Goal: Ask a question

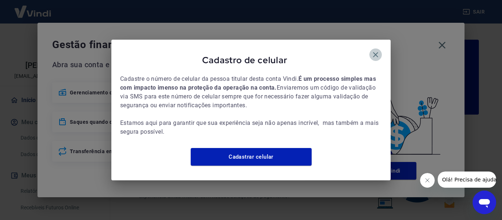
click at [374, 50] on icon "button" at bounding box center [375, 54] width 9 height 9
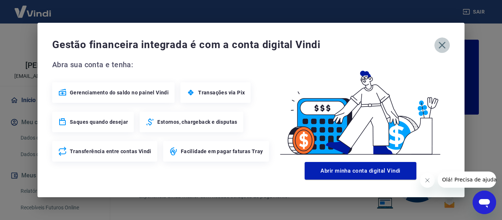
click at [443, 41] on icon "button" at bounding box center [442, 45] width 12 height 12
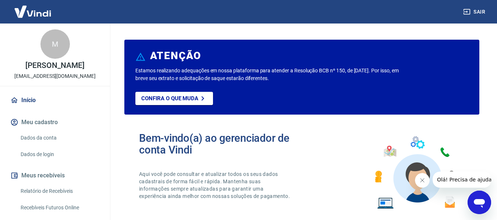
scroll to position [37, 0]
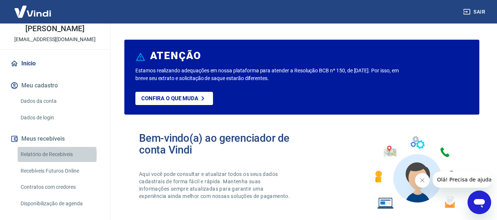
click at [44, 155] on link "Relatório de Recebíveis" at bounding box center [59, 154] width 83 height 15
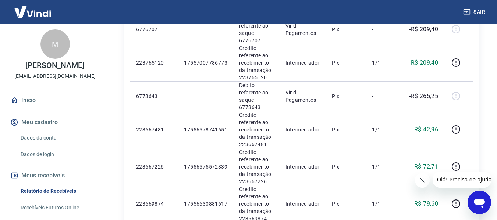
click at [34, 8] on img at bounding box center [33, 11] width 48 height 22
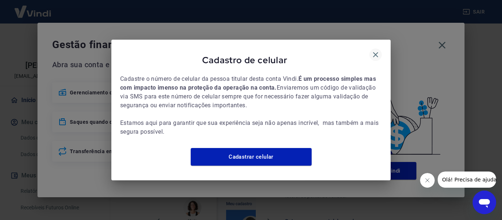
click at [376, 52] on icon "button" at bounding box center [375, 54] width 5 height 5
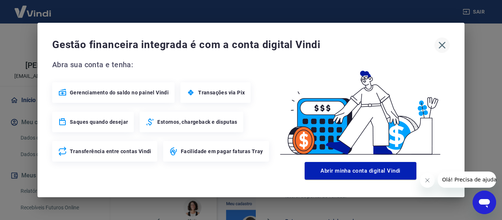
click at [443, 42] on icon "button" at bounding box center [442, 45] width 12 height 12
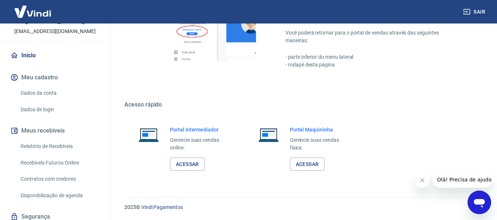
scroll to position [72, 0]
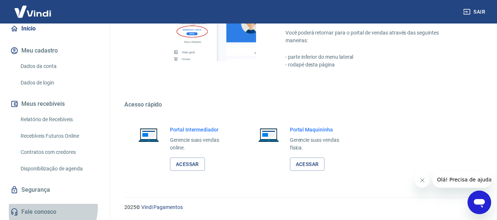
click at [47, 208] on link "Fale conosco" at bounding box center [55, 212] width 92 height 16
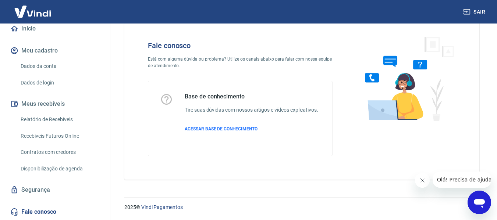
scroll to position [21, 0]
click at [477, 205] on icon "Abrir janela de mensagens" at bounding box center [478, 203] width 11 height 9
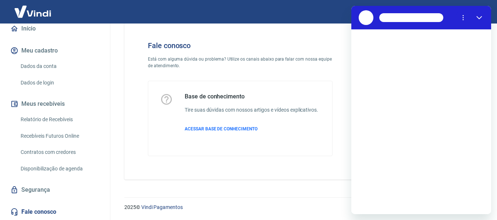
scroll to position [0, 0]
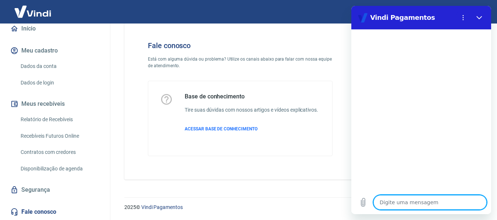
type textarea "o"
type textarea "x"
type textarea "ol"
type textarea "x"
type textarea "ola"
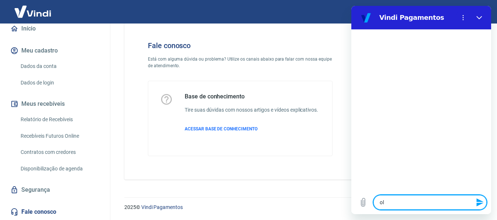
type textarea "x"
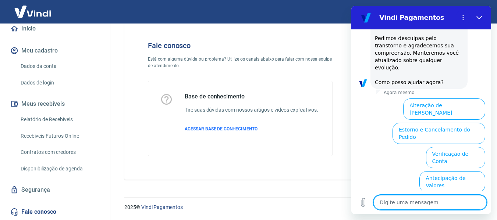
scroll to position [228, 0]
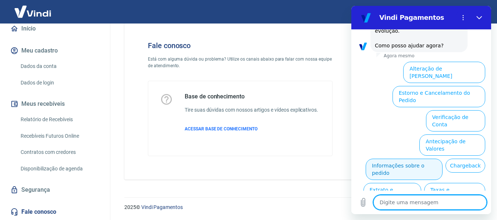
click at [427, 159] on button "Informações sobre o pedido" at bounding box center [403, 169] width 77 height 21
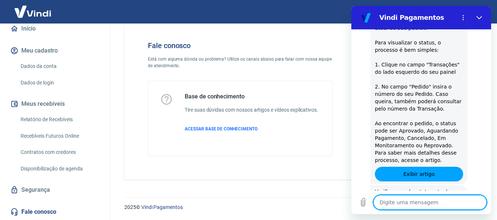
scroll to position [354, 0]
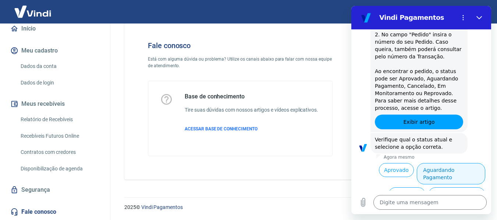
click at [429, 163] on button "Aguardando Pagamento" at bounding box center [450, 173] width 68 height 21
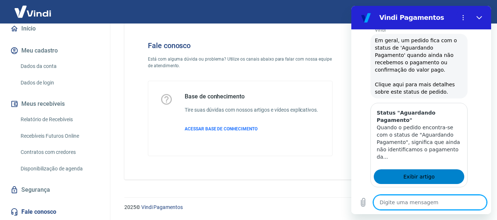
scroll to position [562, 0]
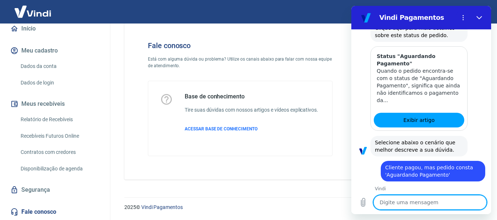
scroll to position [612, 0]
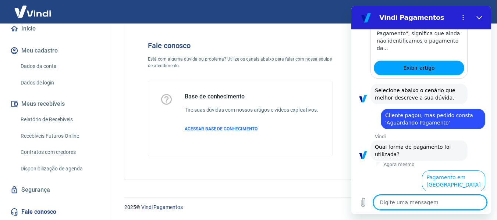
click at [433, 195] on button "Pagamento em Pix" at bounding box center [457, 205] width 55 height 21
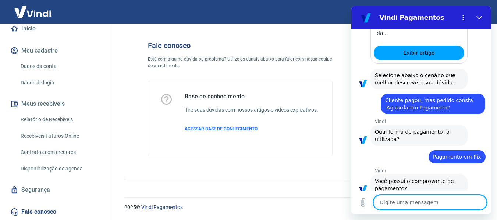
scroll to position [627, 0]
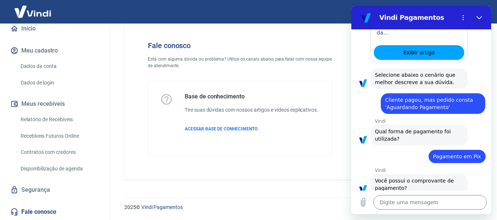
click at [444, 204] on button "Sim" at bounding box center [448, 211] width 21 height 14
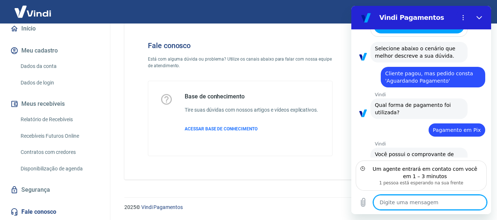
scroll to position [687, 0]
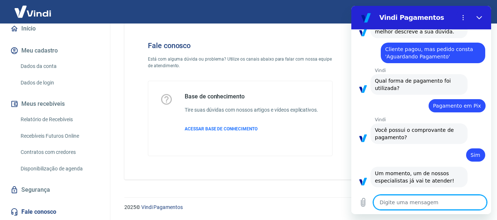
type textarea "x"
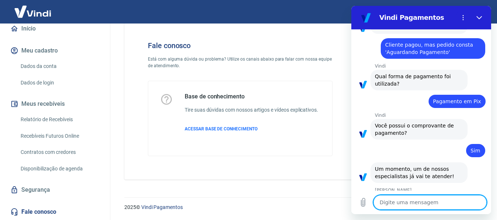
scroll to position [681, 0]
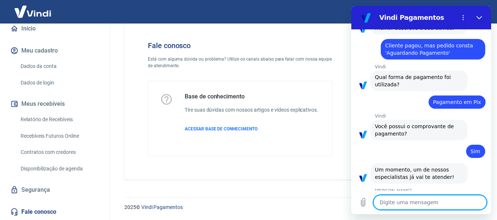
type textarea "b"
type textarea "x"
type textarea "bo"
type textarea "x"
type textarea "bom"
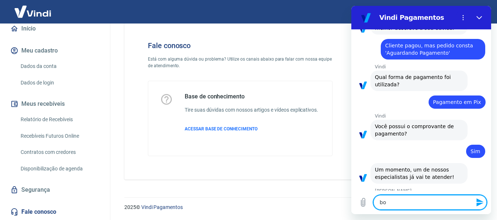
type textarea "x"
type textarea "bom"
type textarea "x"
type textarea "bom d"
type textarea "x"
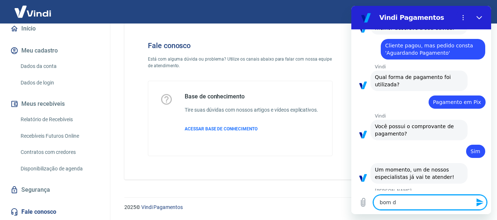
type textarea "bom di"
type textarea "x"
type textarea "bom dia"
type textarea "x"
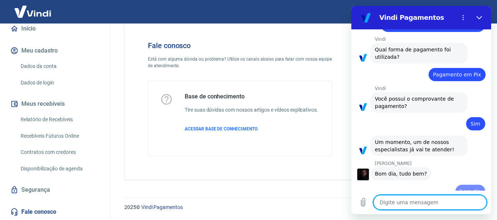
type textarea "x"
type textarea "t"
type textarea "x"
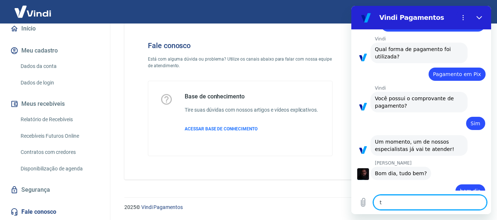
type textarea "tu"
type textarea "x"
type textarea "tud"
type textarea "x"
type textarea "tudo"
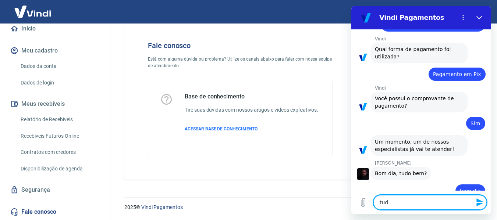
type textarea "x"
type textarea "tudo"
type textarea "x"
type textarea "tudo b"
type textarea "x"
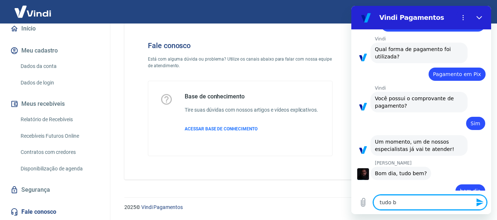
type textarea "tudo be"
type textarea "x"
type textarea "tudo bem"
type textarea "x"
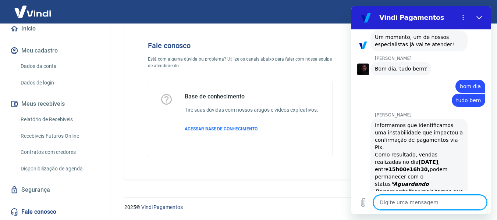
type textarea "x"
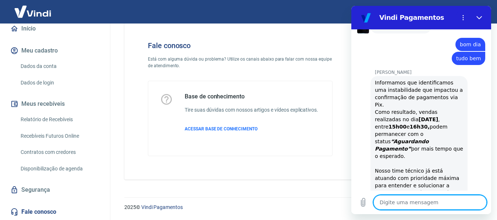
scroll to position [873, 0]
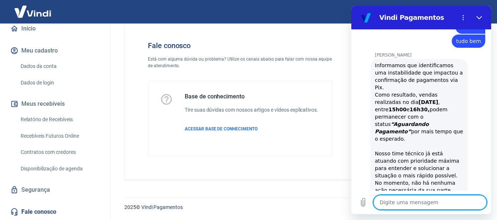
type textarea "s"
type textarea "x"
type textarea "se"
type textarea "x"
type textarea "ser"
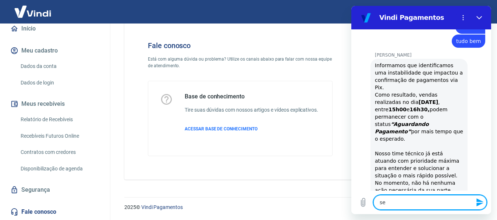
type textarea "x"
type textarea "será"
type textarea "x"
type textarea "será"
type textarea "x"
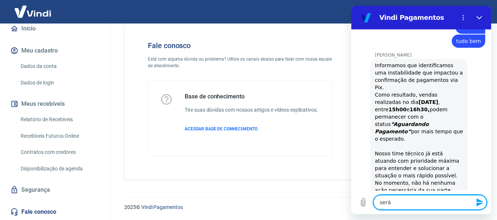
type textarea "será a"
type textarea "x"
type textarea "será at"
type textarea "x"
type textarea "será atu"
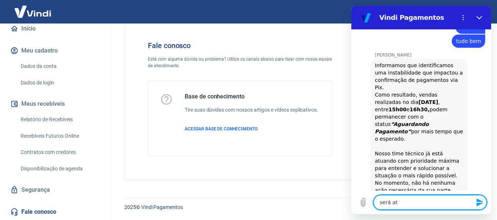
type textarea "x"
type textarea "será atua"
type textarea "x"
type textarea "será atual"
type textarea "x"
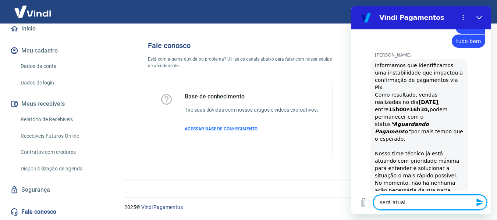
type textarea "será atuali"
type textarea "x"
type textarea "será atualiz"
type textarea "x"
type textarea "será atualiza"
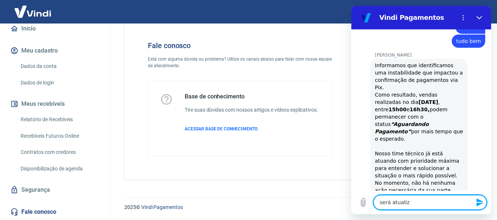
type textarea "x"
type textarea "será atualizad"
type textarea "x"
type textarea "será atualizado"
type textarea "x"
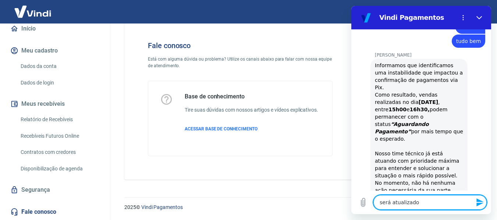
type textarea "será atualizado"
type textarea "x"
type textarea "será atualizado a"
type textarea "x"
type textarea "será atualizado au"
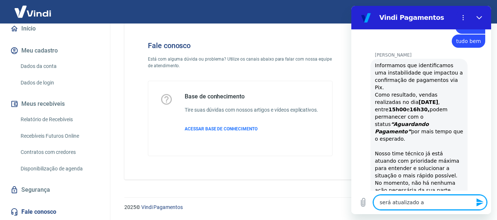
type textarea "x"
type textarea "será atualizado aut"
type textarea "x"
type textarea "será atualizado auto"
type textarea "x"
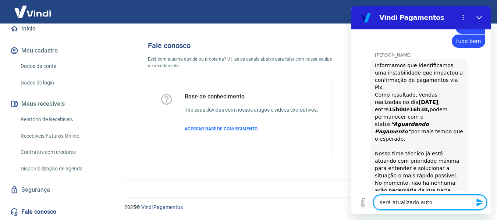
type textarea "será atualizado autom"
type textarea "x"
type textarea "será atualizado automa"
type textarea "x"
type textarea "será atualizado automat"
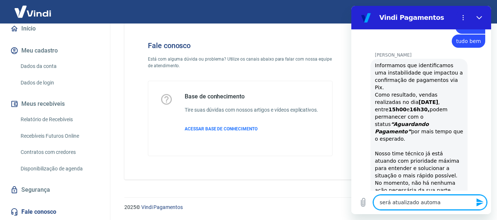
type textarea "x"
type textarea "será atualizado automati"
type textarea "x"
type textarea "será atualizado automatic"
type textarea "x"
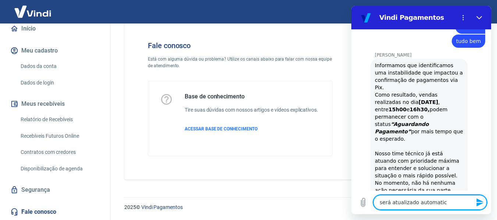
type textarea "será atualizado automatica"
type textarea "x"
type textarea "será atualizado automaticam"
type textarea "x"
type textarea "será atualizado automaticame"
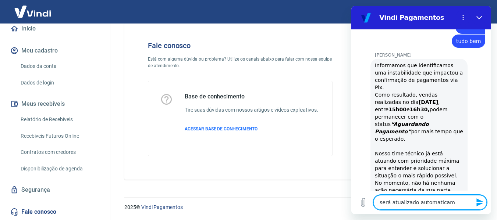
type textarea "x"
type textarea "será atualizado automaticamen"
type textarea "x"
type textarea "será atualizado automaticament"
type textarea "x"
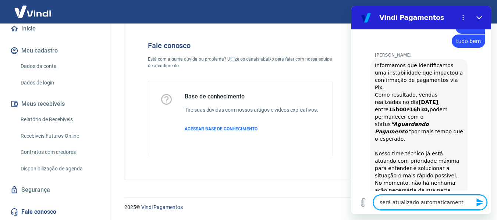
type textarea "será atualizado automaticamente"
type textarea "x"
type textarea "será atualizado automaticamente?"
type textarea "x"
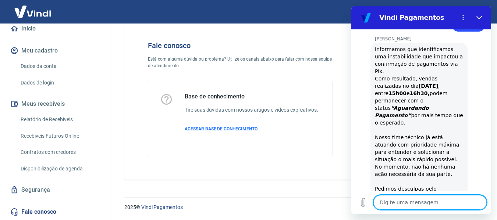
scroll to position [891, 0]
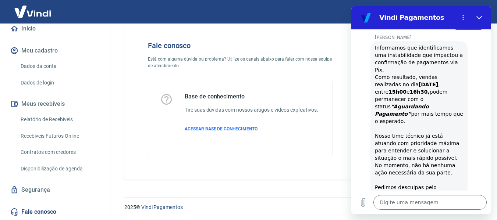
click at [450, 211] on div "Digite uma mensagem x" at bounding box center [421, 203] width 140 height 24
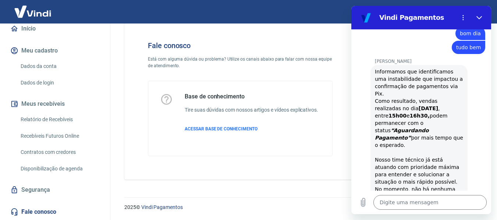
scroll to position [854, 0]
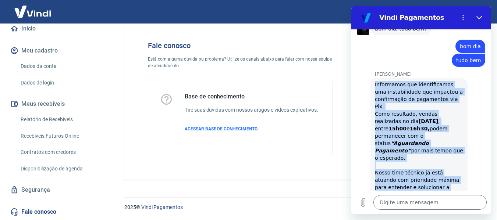
drag, startPoint x: 375, startPoint y: 53, endPoint x: 418, endPoint y: 158, distance: 113.9
click at [418, 158] on div "Informamos que identificamos uma instabilidade que impactou a confirmação de pa…" at bounding box center [419, 169] width 88 height 176
copy div "Informamos que identificamos uma instabilidade que impactou a confirmação de pa…"
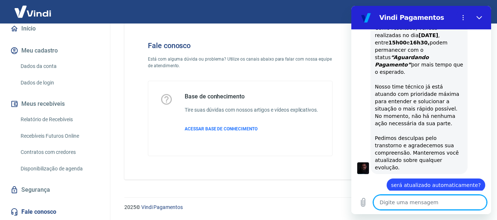
type textarea "x"
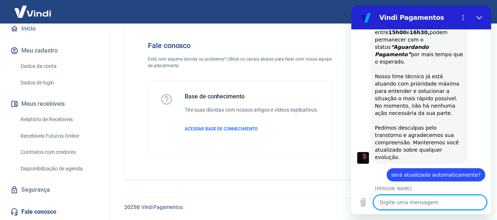
click at [429, 204] on textarea at bounding box center [429, 202] width 113 height 15
type textarea "s"
type textarea "x"
type textarea "si"
type textarea "x"
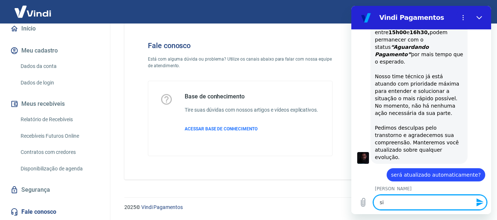
type textarea "sim"
type textarea "x"
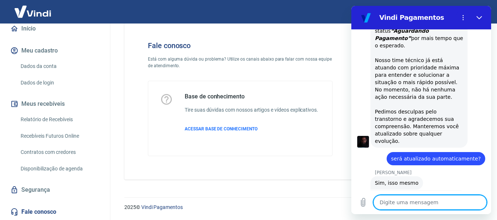
scroll to position [968, 0]
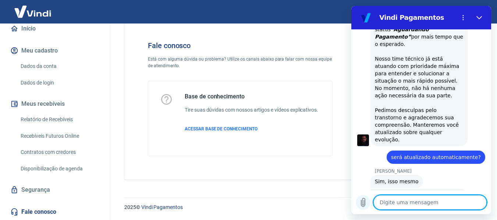
click at [365, 203] on icon "Carregar arquivo" at bounding box center [363, 202] width 4 height 8
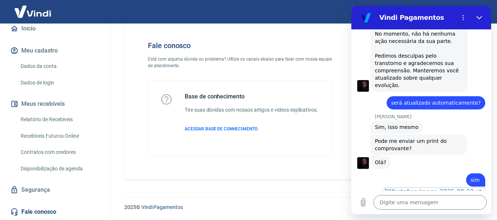
scroll to position [1068, 0]
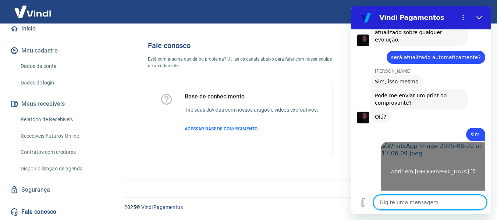
type textarea "x"
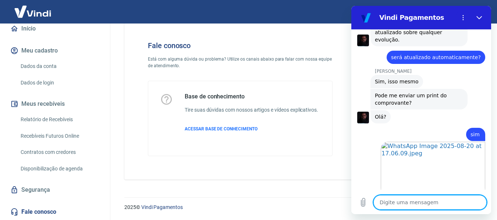
click at [442, 208] on textarea at bounding box center [429, 202] width 113 height 15
type textarea "o"
type textarea "x"
type textarea "ok"
type textarea "x"
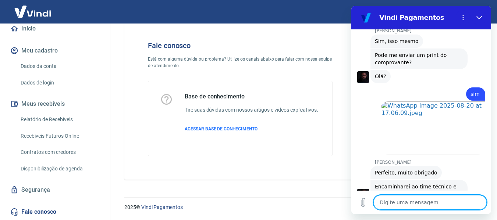
scroll to position [1110, 0]
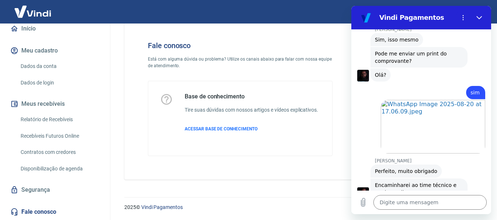
type textarea "x"
